Goal: Check status: Check status

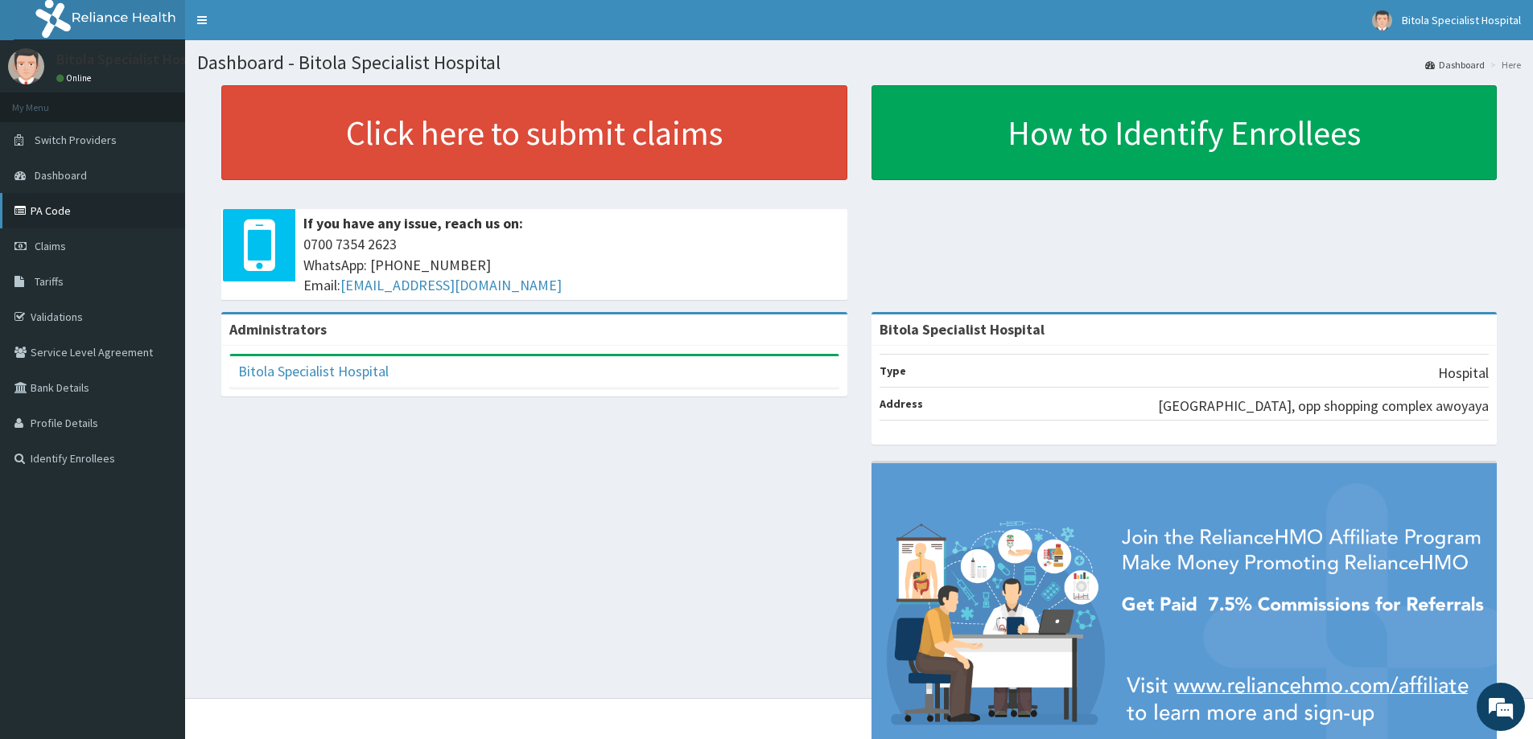
click at [59, 208] on link "PA Code" at bounding box center [92, 210] width 185 height 35
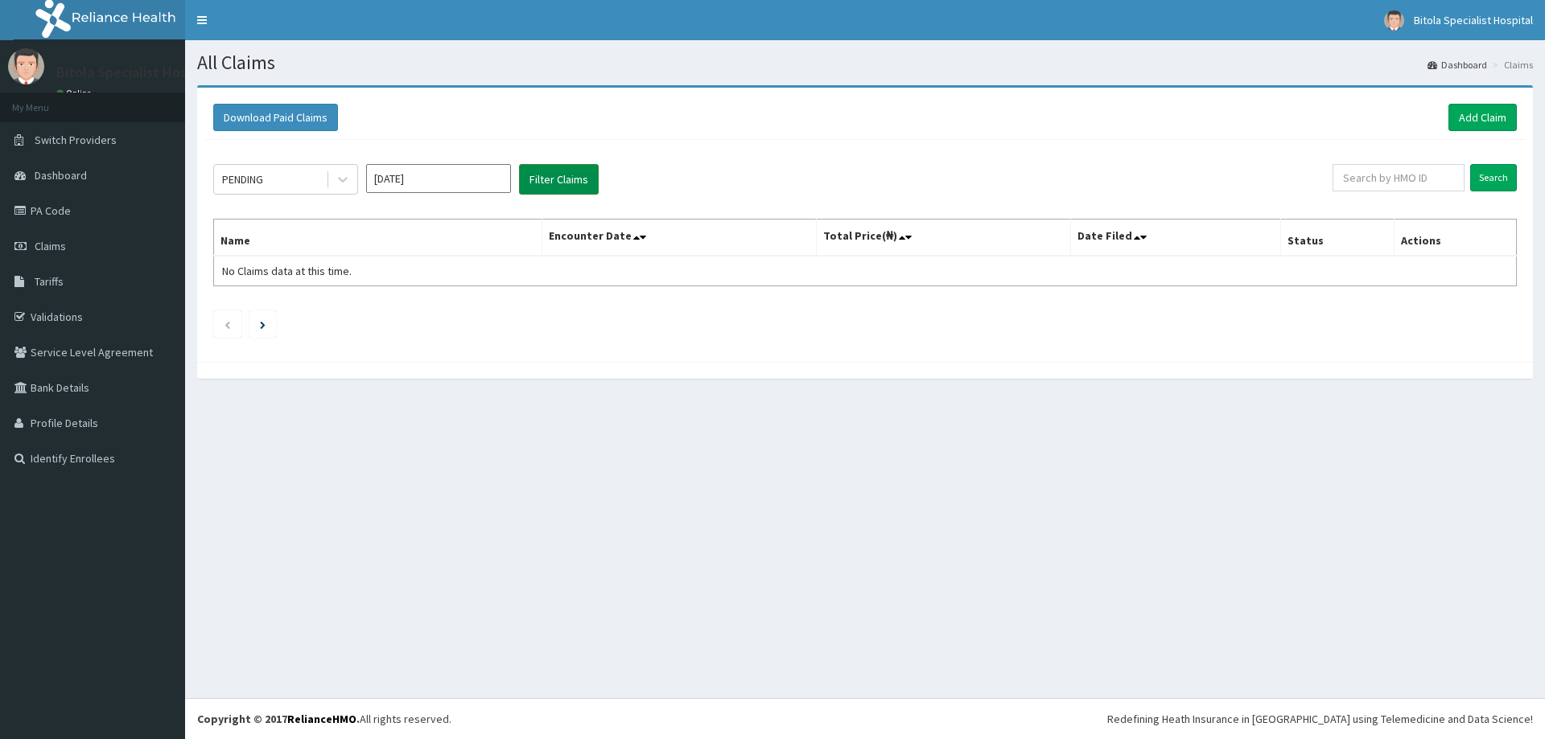
click at [574, 185] on button "Filter Claims" at bounding box center [559, 179] width 80 height 31
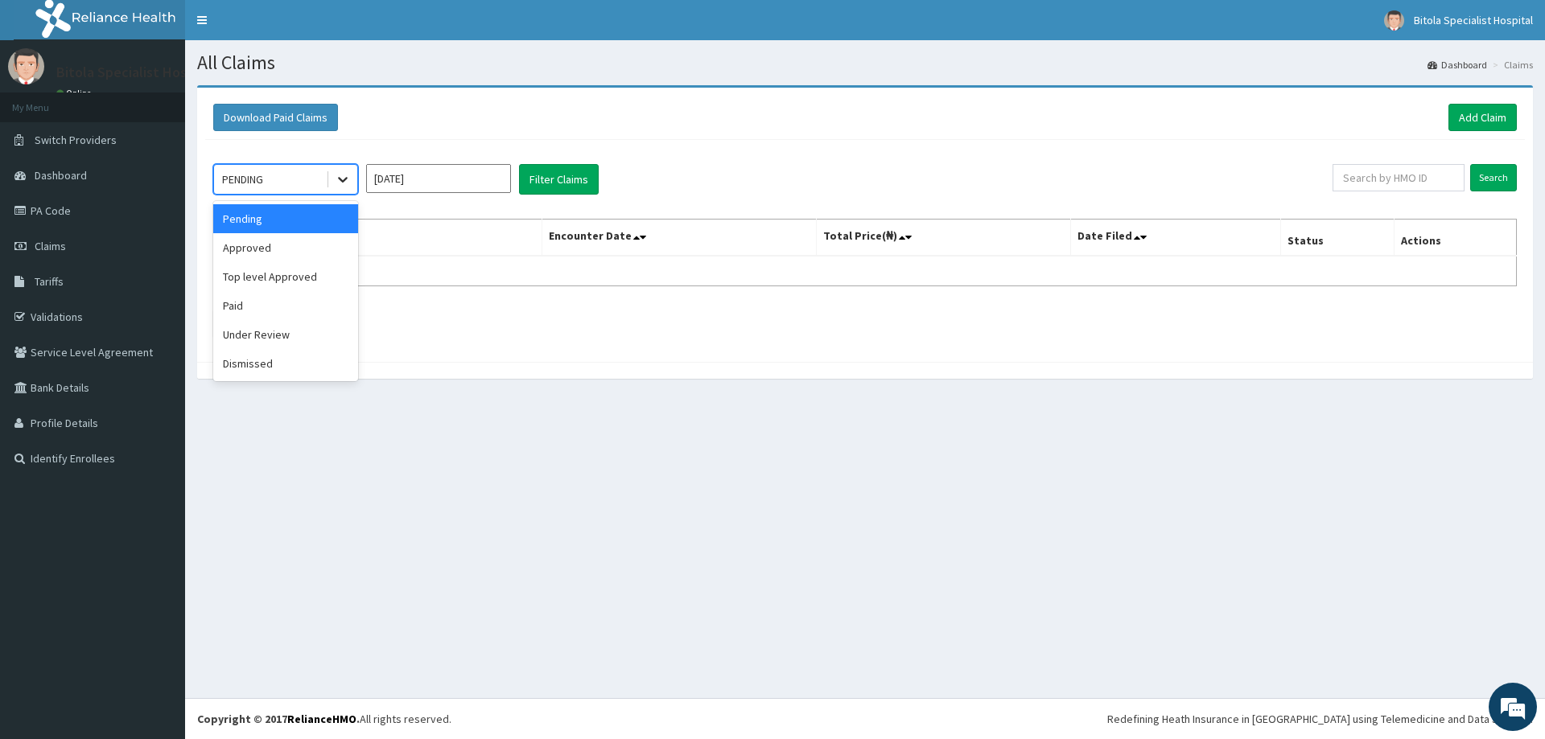
click at [345, 177] on icon at bounding box center [343, 179] width 16 height 16
click at [257, 249] on div "Approved" at bounding box center [285, 247] width 145 height 29
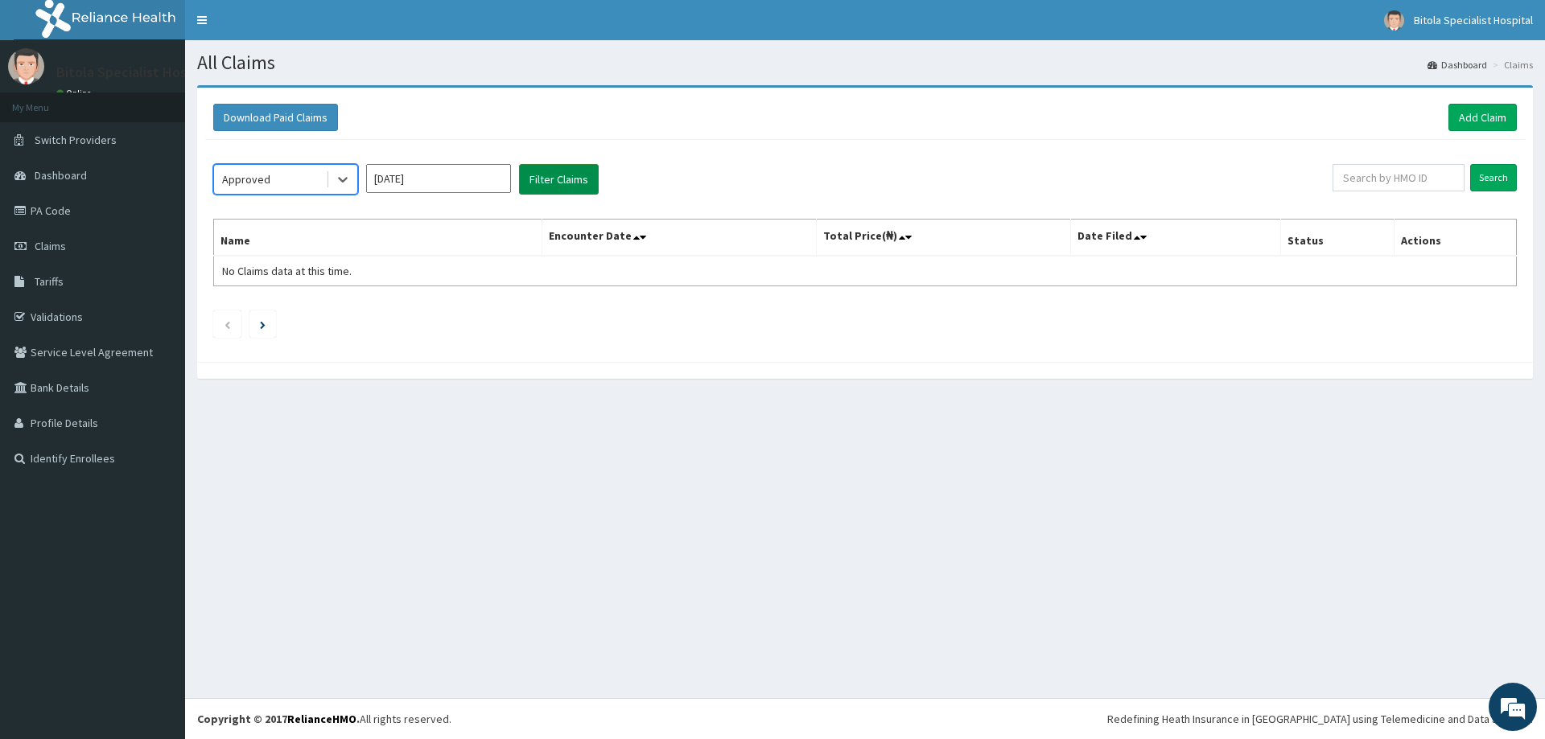
click at [530, 182] on button "Filter Claims" at bounding box center [559, 179] width 80 height 31
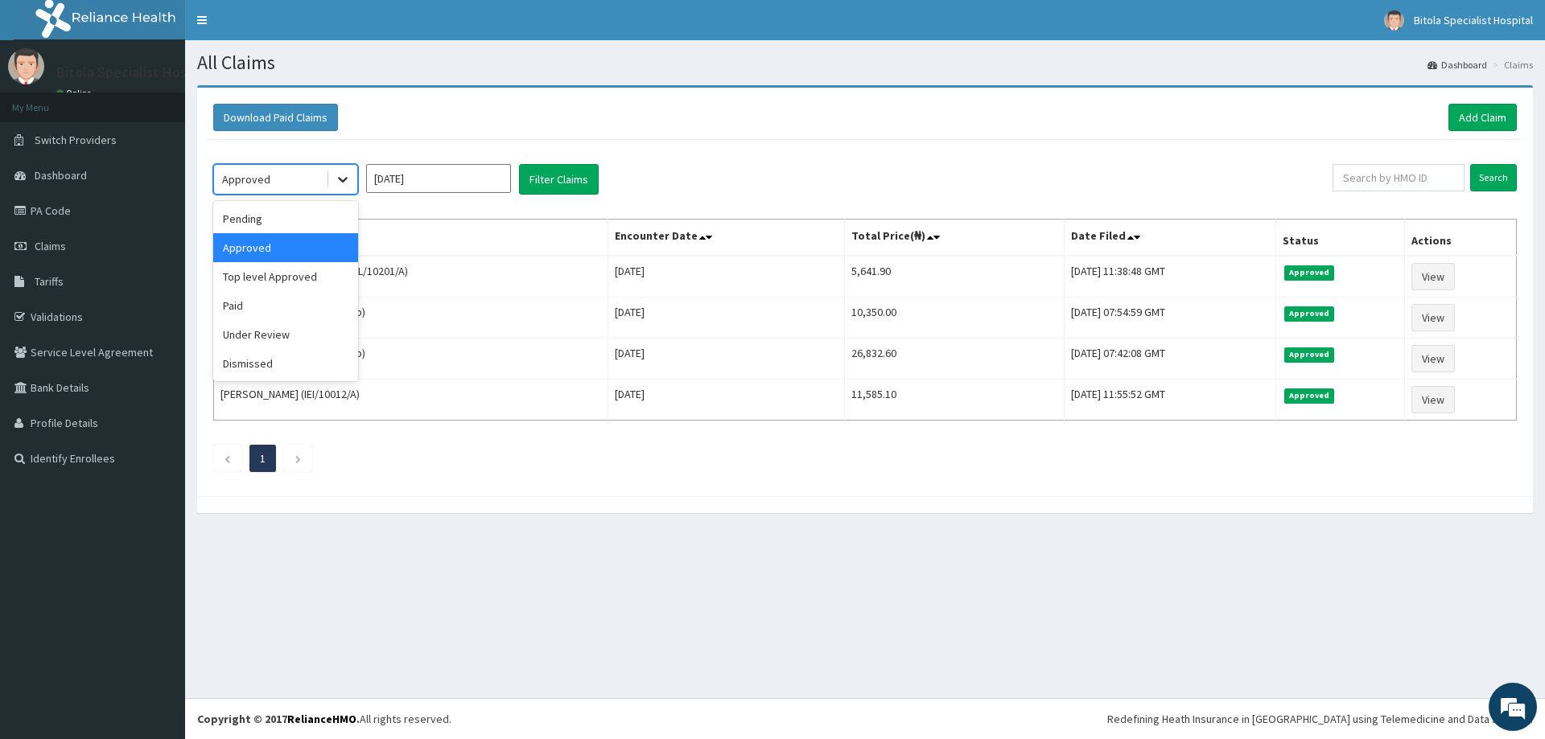
click at [346, 171] on div at bounding box center [342, 179] width 29 height 29
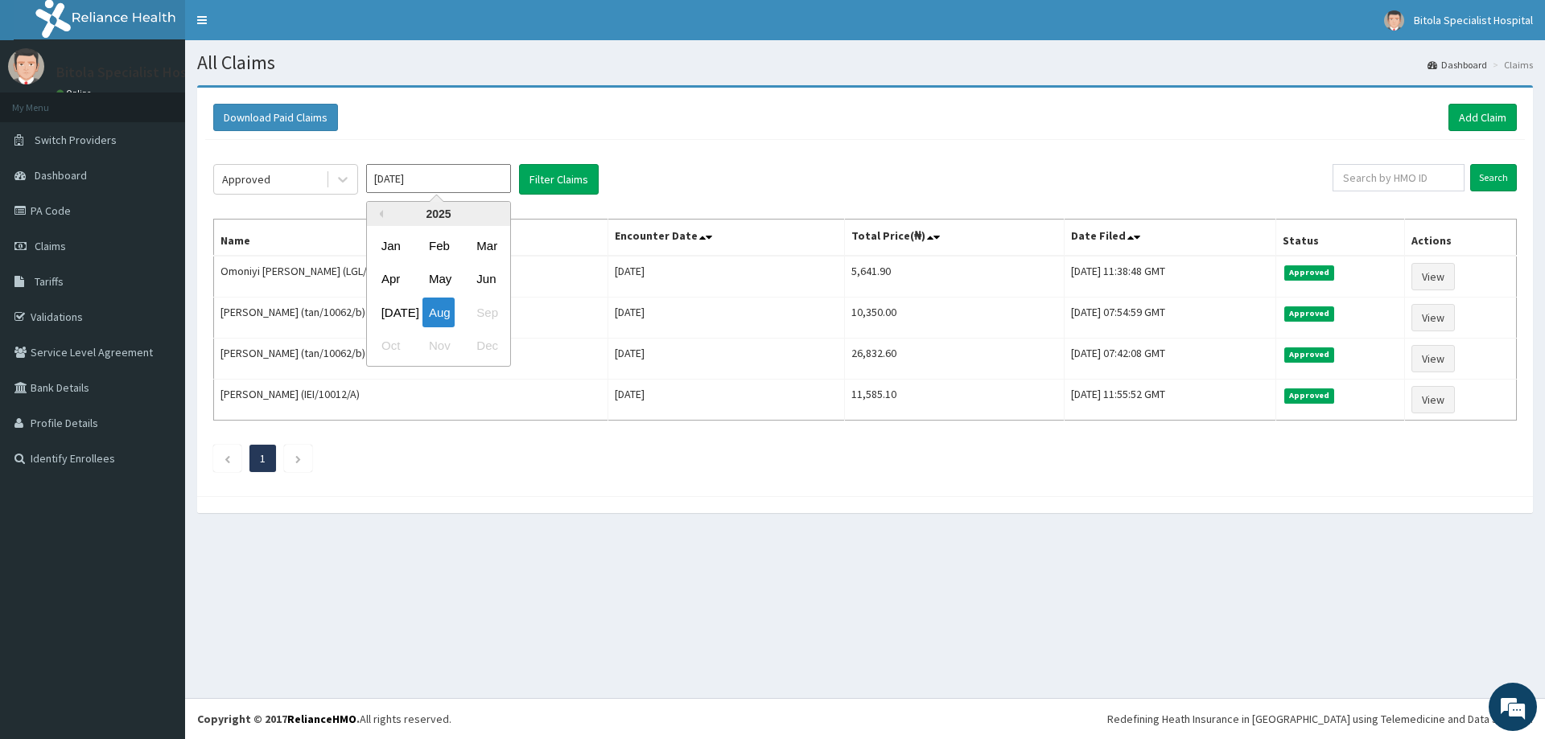
click at [423, 180] on input "[DATE]" at bounding box center [438, 178] width 145 height 29
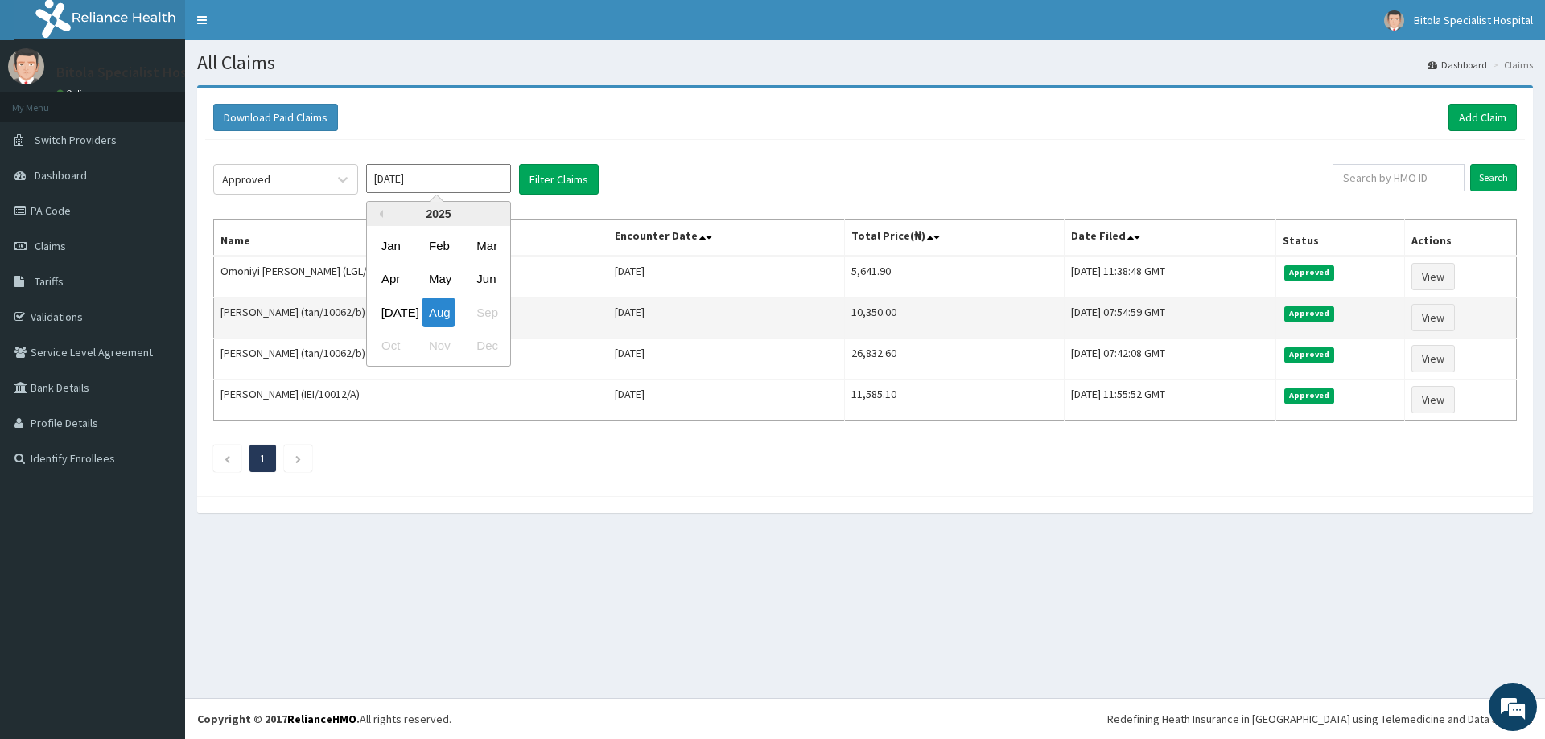
click at [397, 317] on div "[DATE]" at bounding box center [391, 313] width 32 height 30
type input "[DATE]"
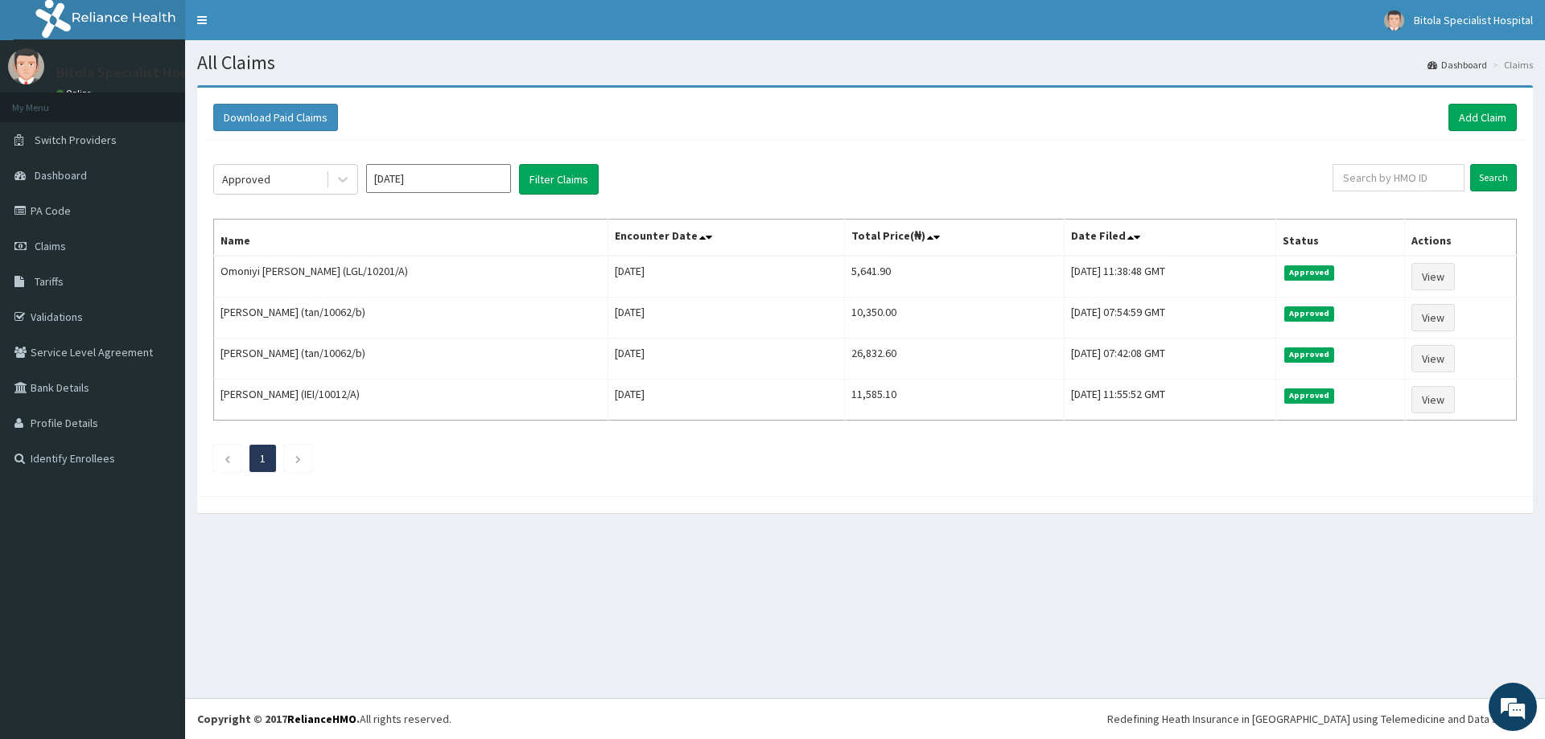
click at [574, 196] on div "Approved [DATE] Filter Claims Search Name Encounter Date Total Price(₦) Date Fi…" at bounding box center [865, 314] width 1320 height 348
click at [581, 181] on button "Filter Claims" at bounding box center [559, 179] width 80 height 31
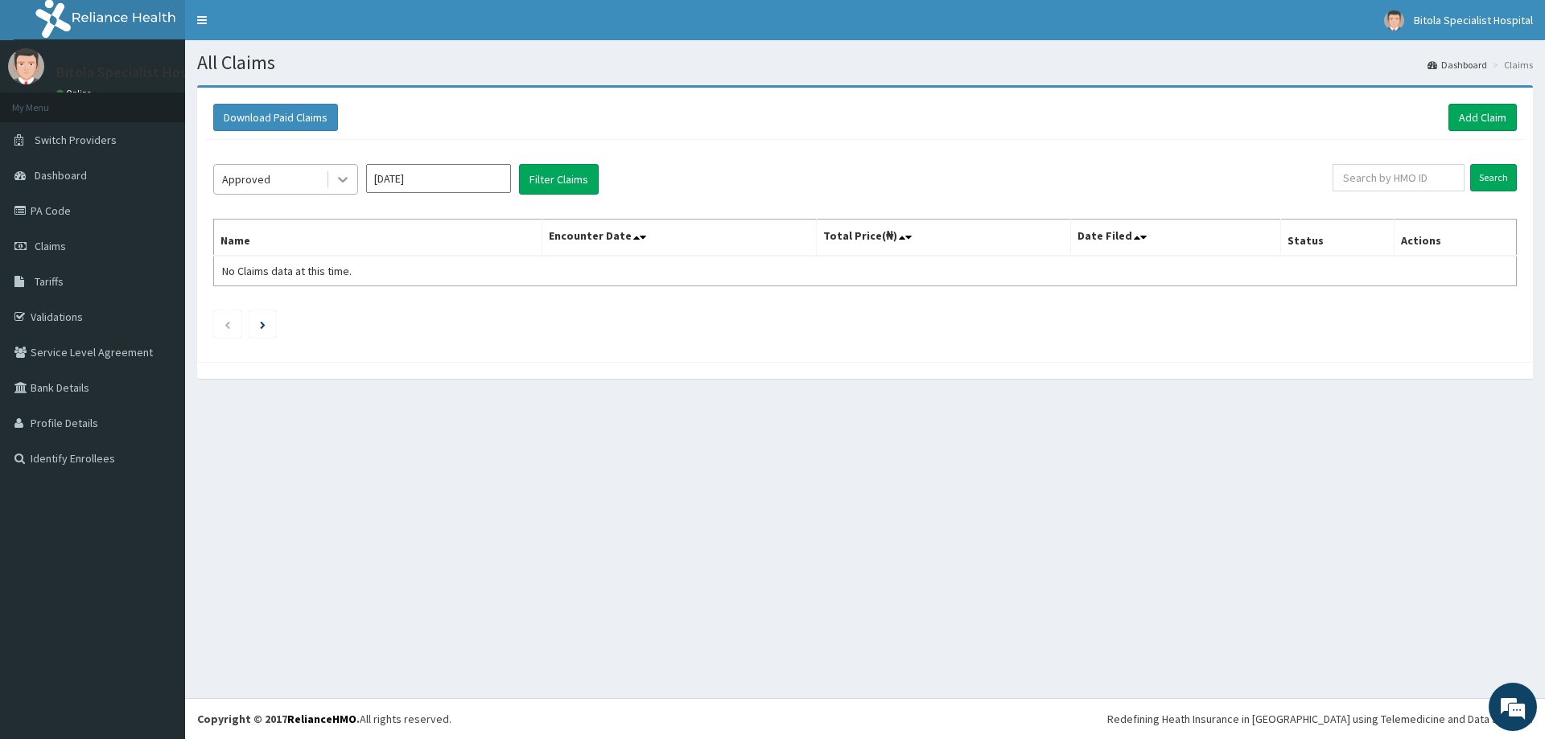
click at [337, 179] on icon at bounding box center [343, 179] width 16 height 16
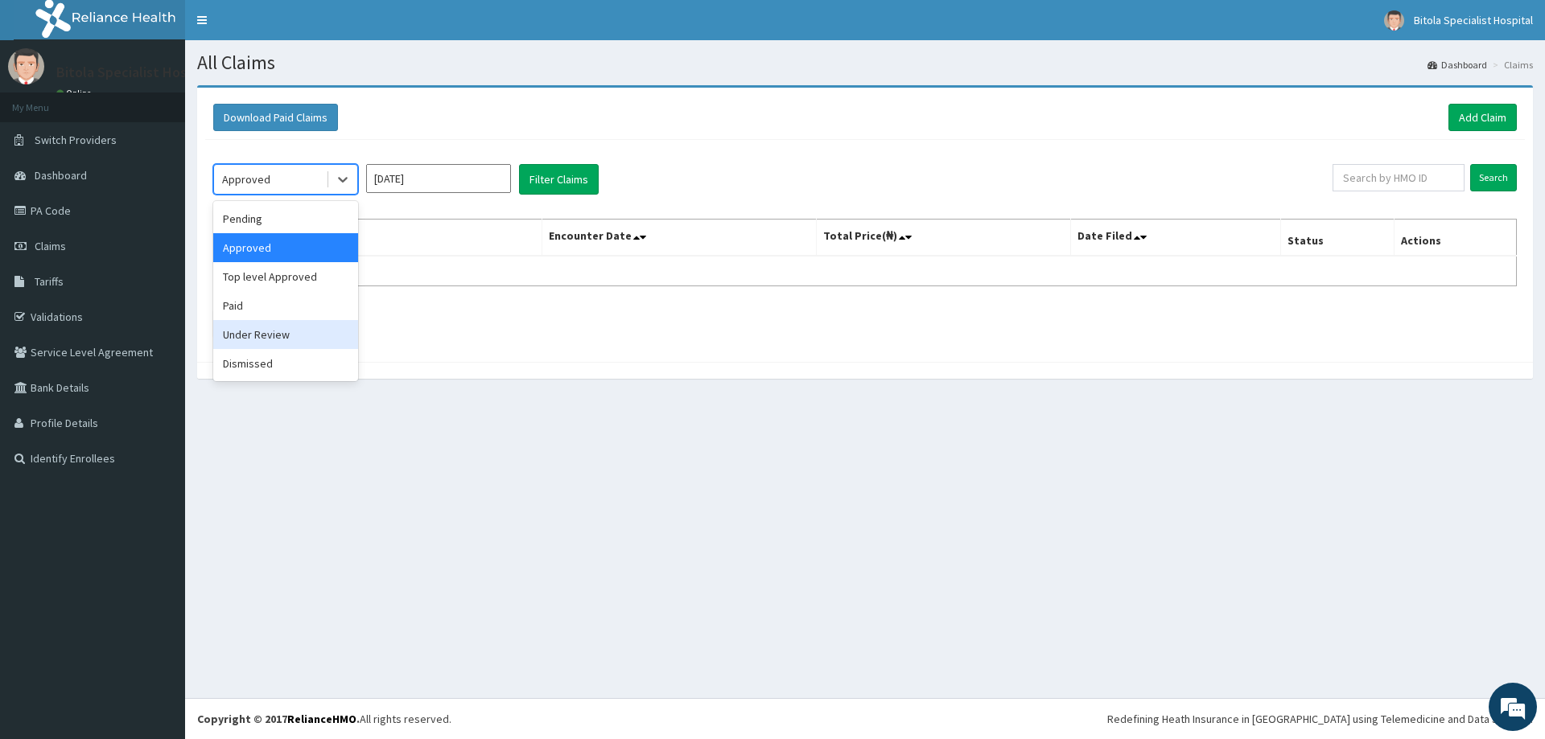
click at [261, 340] on div "Under Review" at bounding box center [285, 334] width 145 height 29
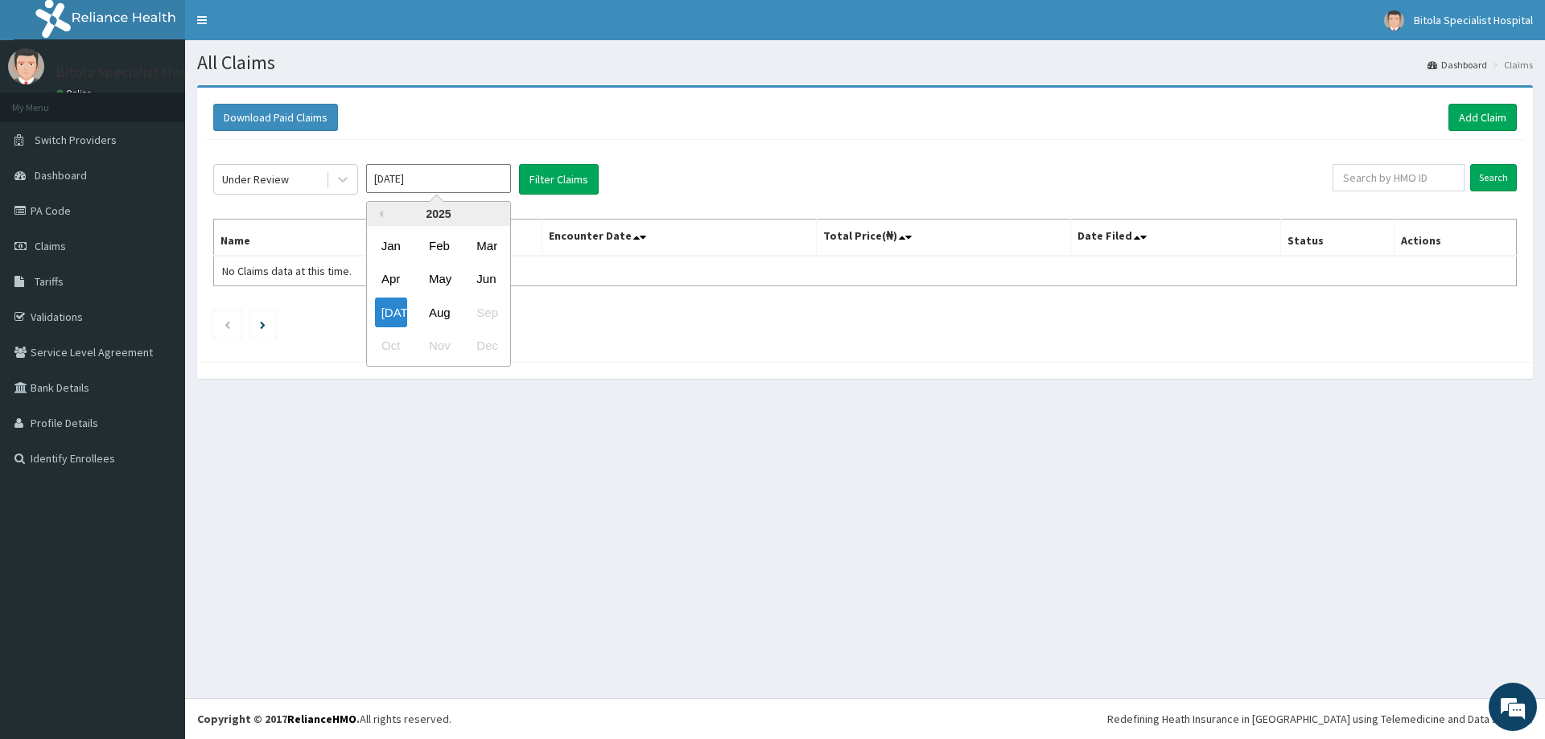
click at [439, 183] on input "[DATE]" at bounding box center [438, 178] width 145 height 29
click at [553, 167] on button "Filter Claims" at bounding box center [559, 179] width 80 height 31
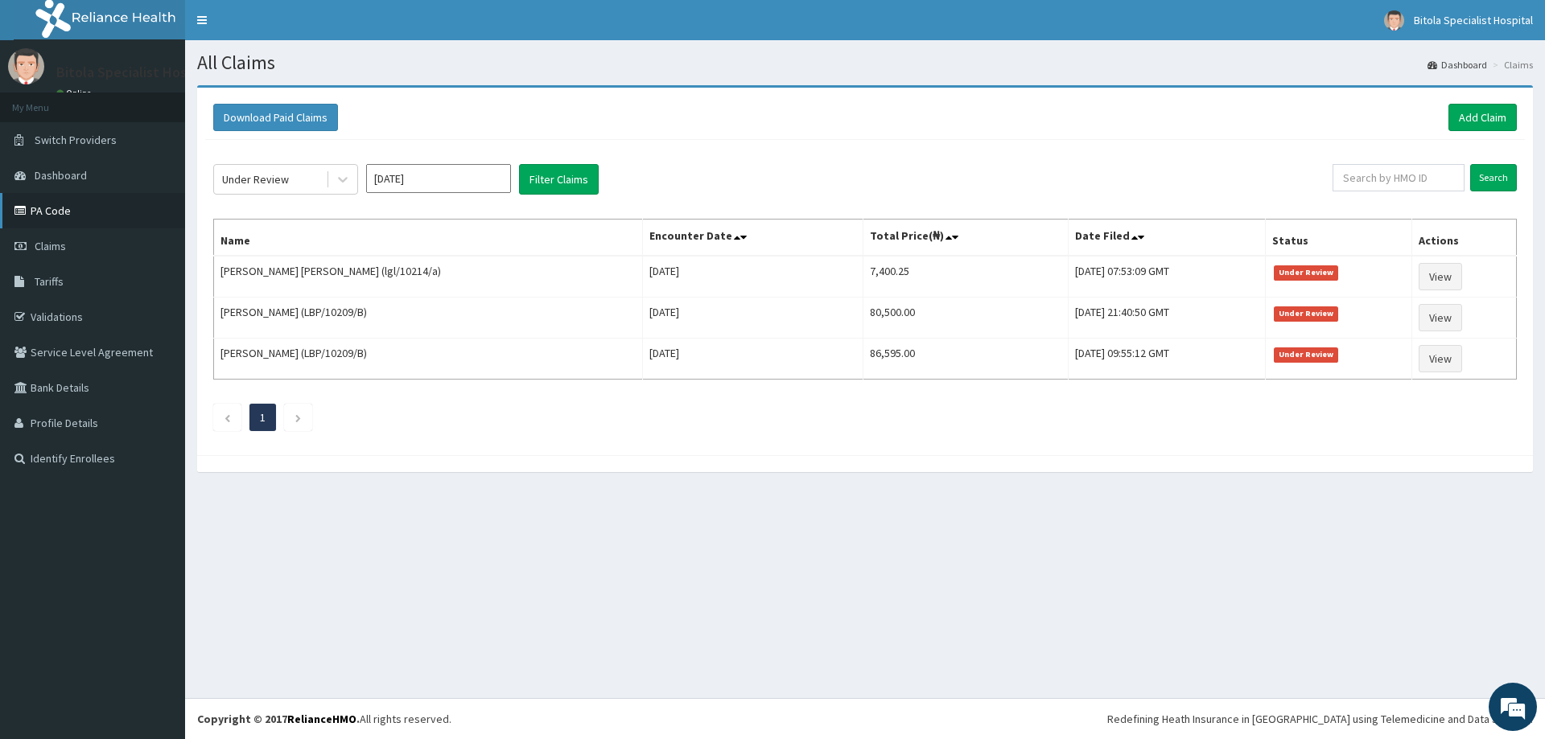
click at [75, 203] on link "PA Code" at bounding box center [92, 210] width 185 height 35
